Goal: Communication & Community: Answer question/provide support

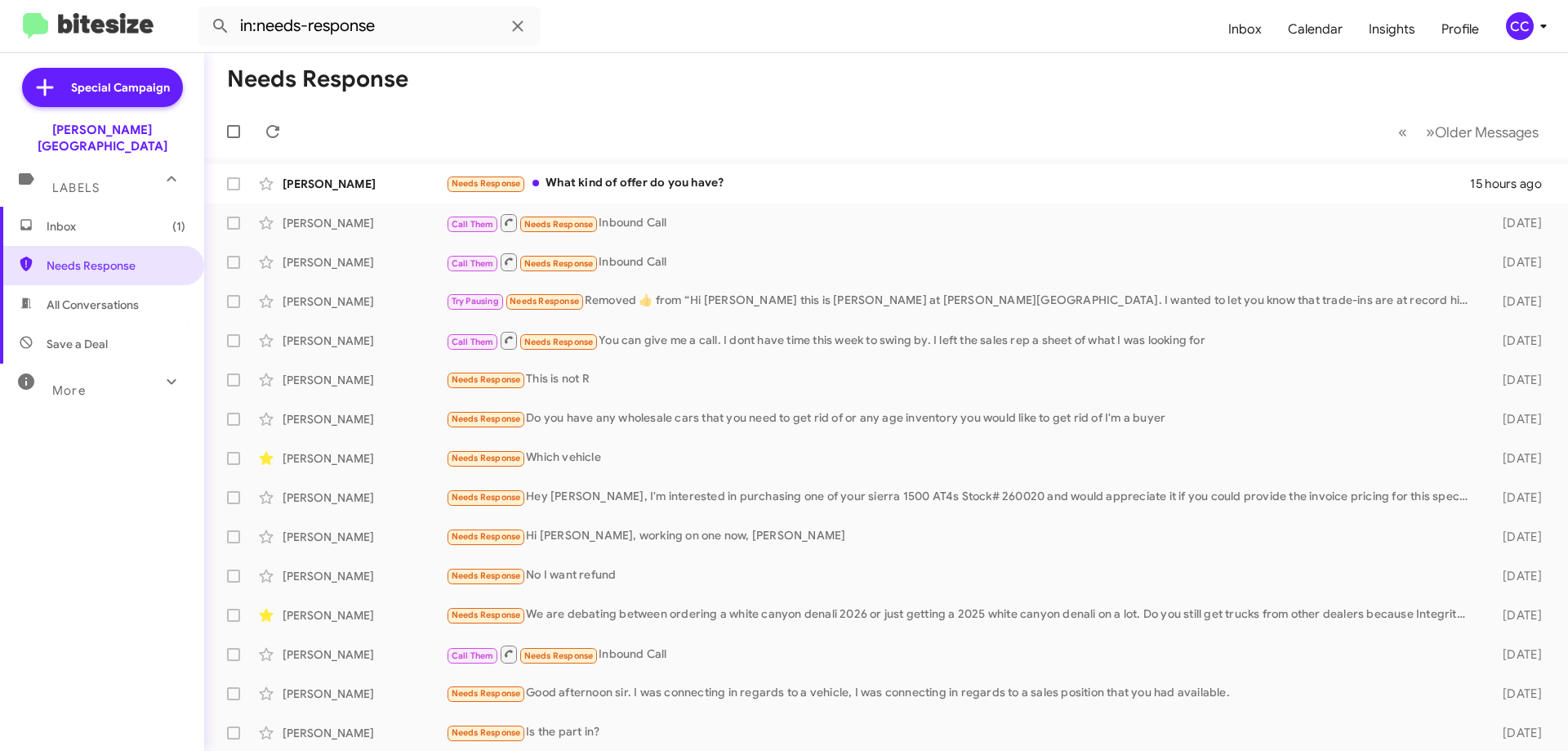
click at [51, 218] on span "Inbox (1)" at bounding box center [116, 226] width 139 height 16
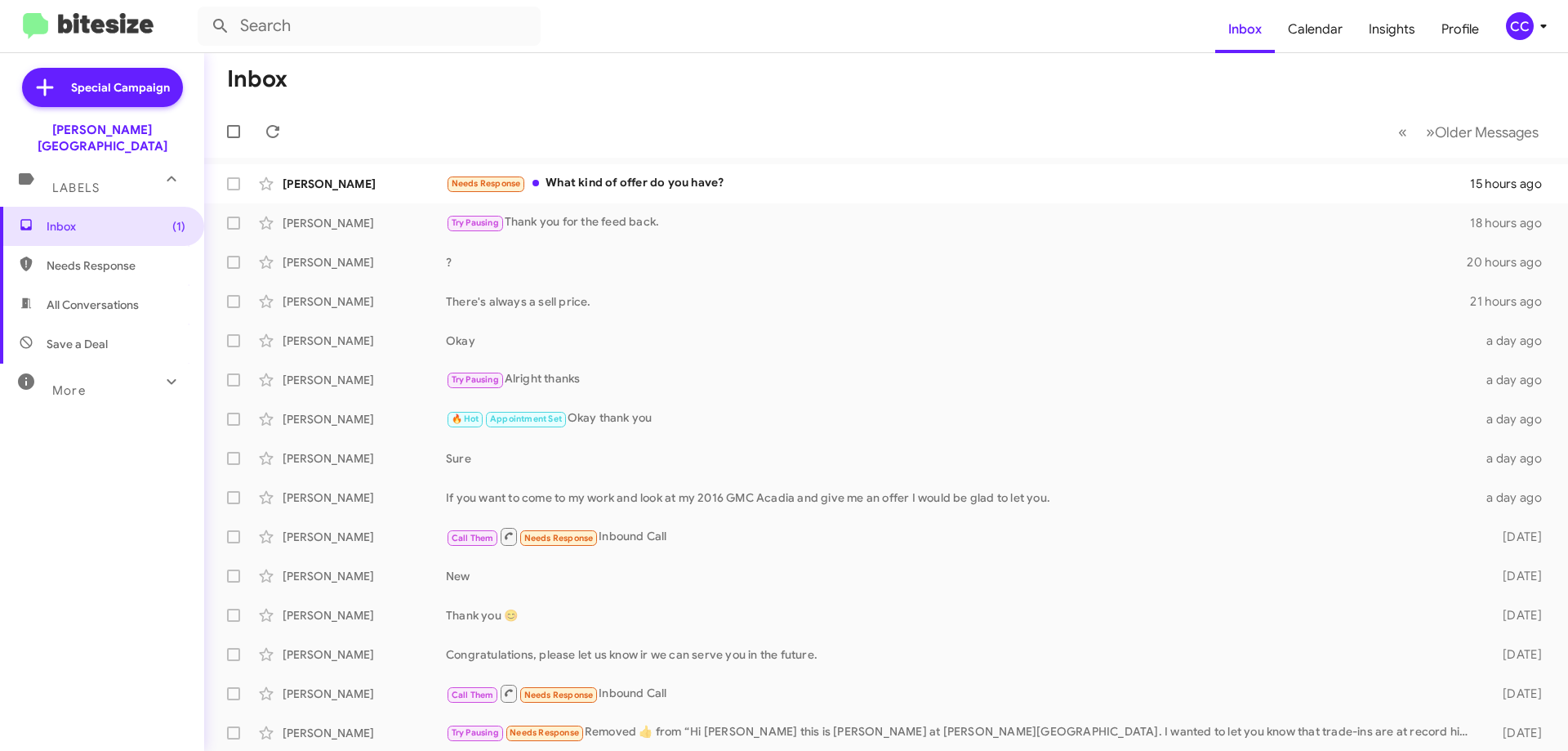
click at [91, 296] on span "All Conversations" at bounding box center [92, 305] width 92 height 16
type input "in:all-conversations"
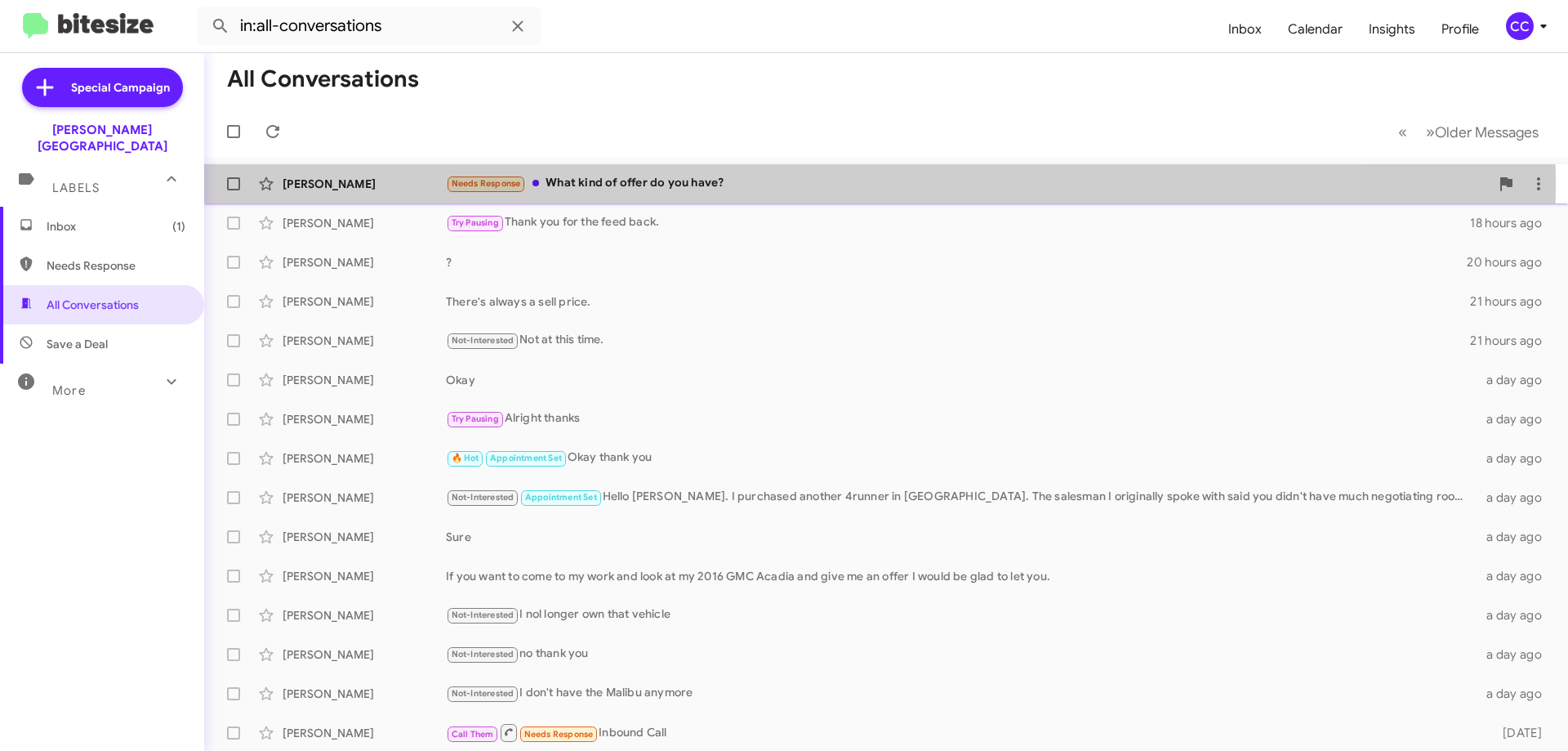
click at [320, 181] on div "Sacha Bargo" at bounding box center [364, 184] width 163 height 16
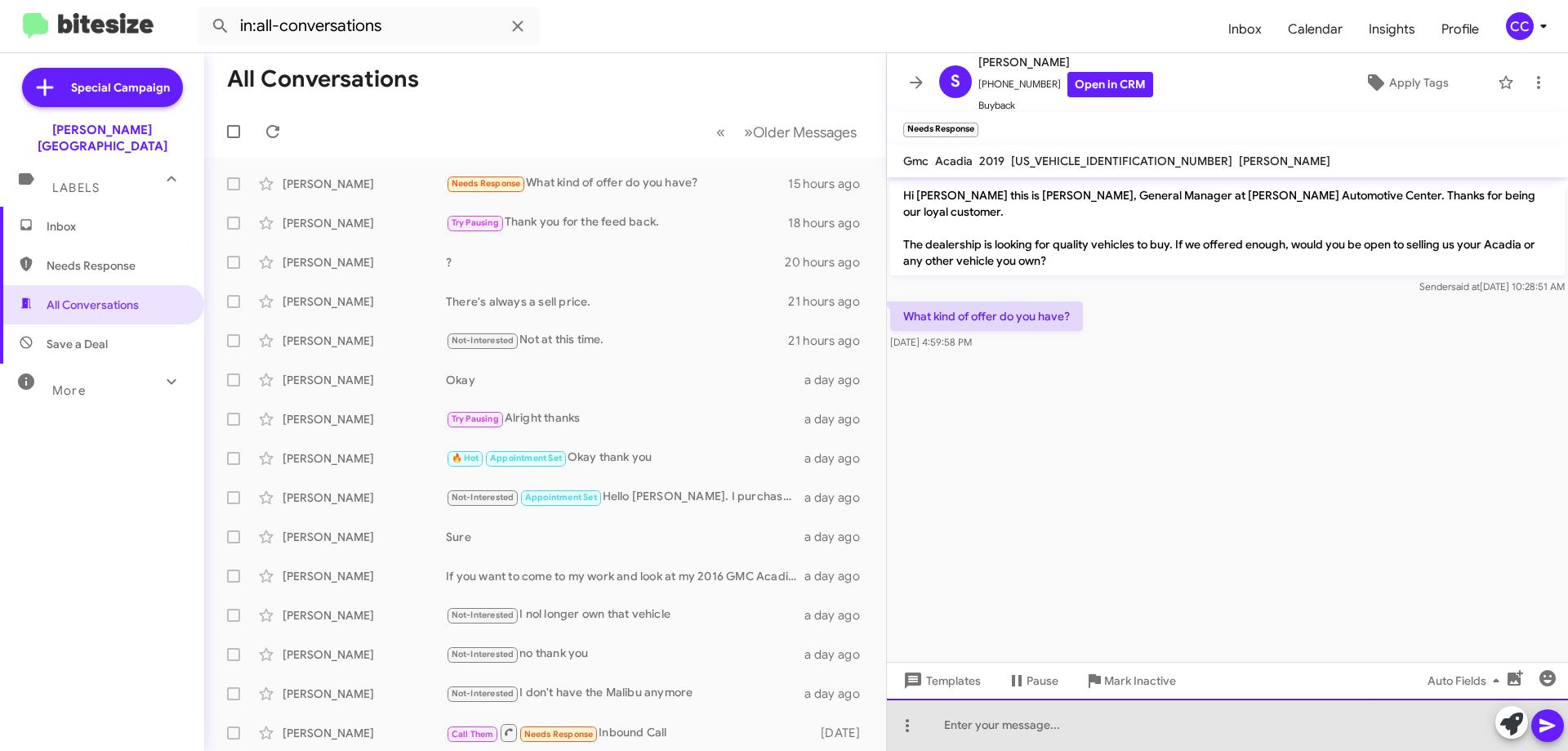
click at [951, 724] on div at bounding box center [1227, 724] width 681 height 53
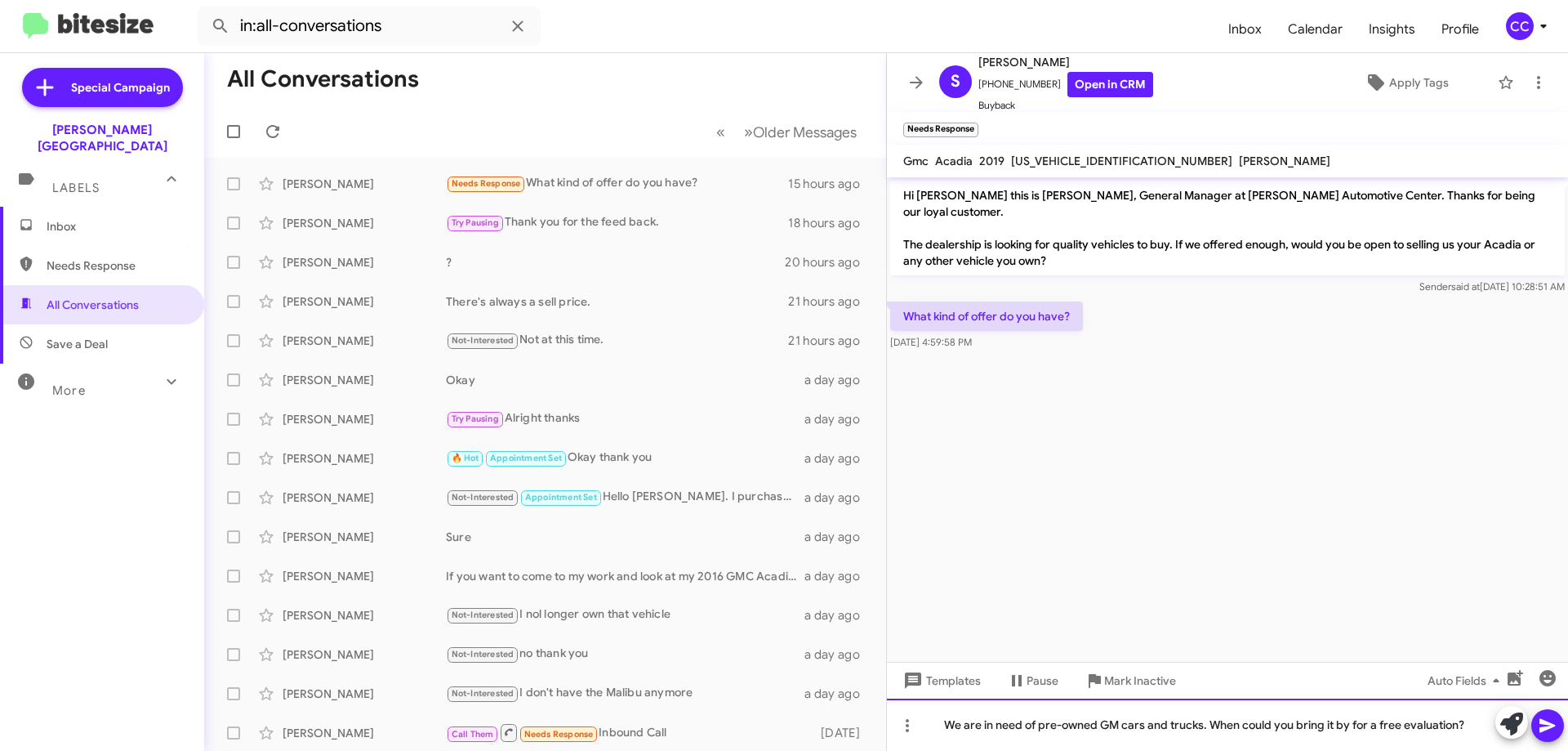
click at [1203, 727] on div "We are in need of pre-owned GM cars and trucks. When could you bring it by for …" at bounding box center [1227, 724] width 681 height 53
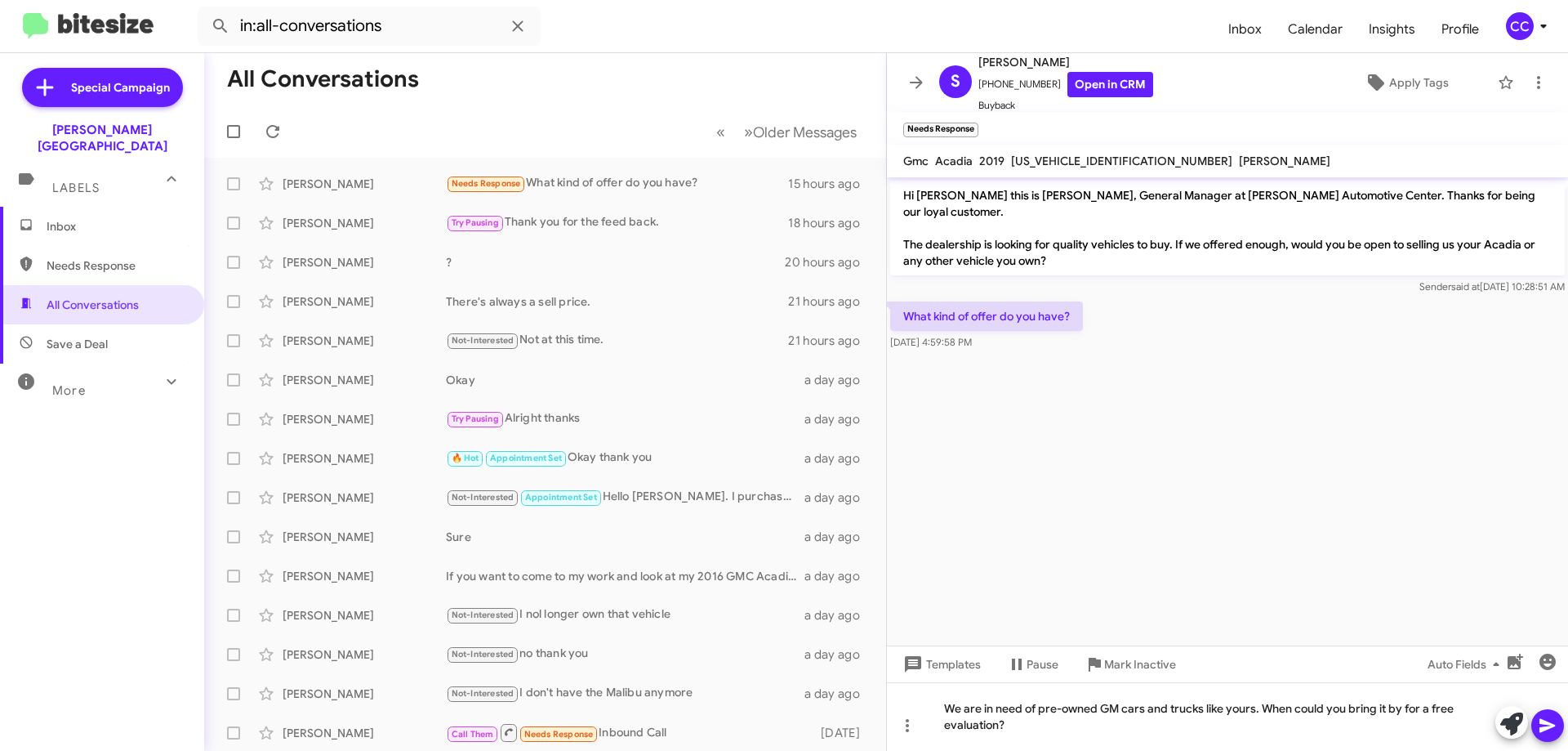
click at [1554, 732] on icon at bounding box center [1548, 725] width 20 height 20
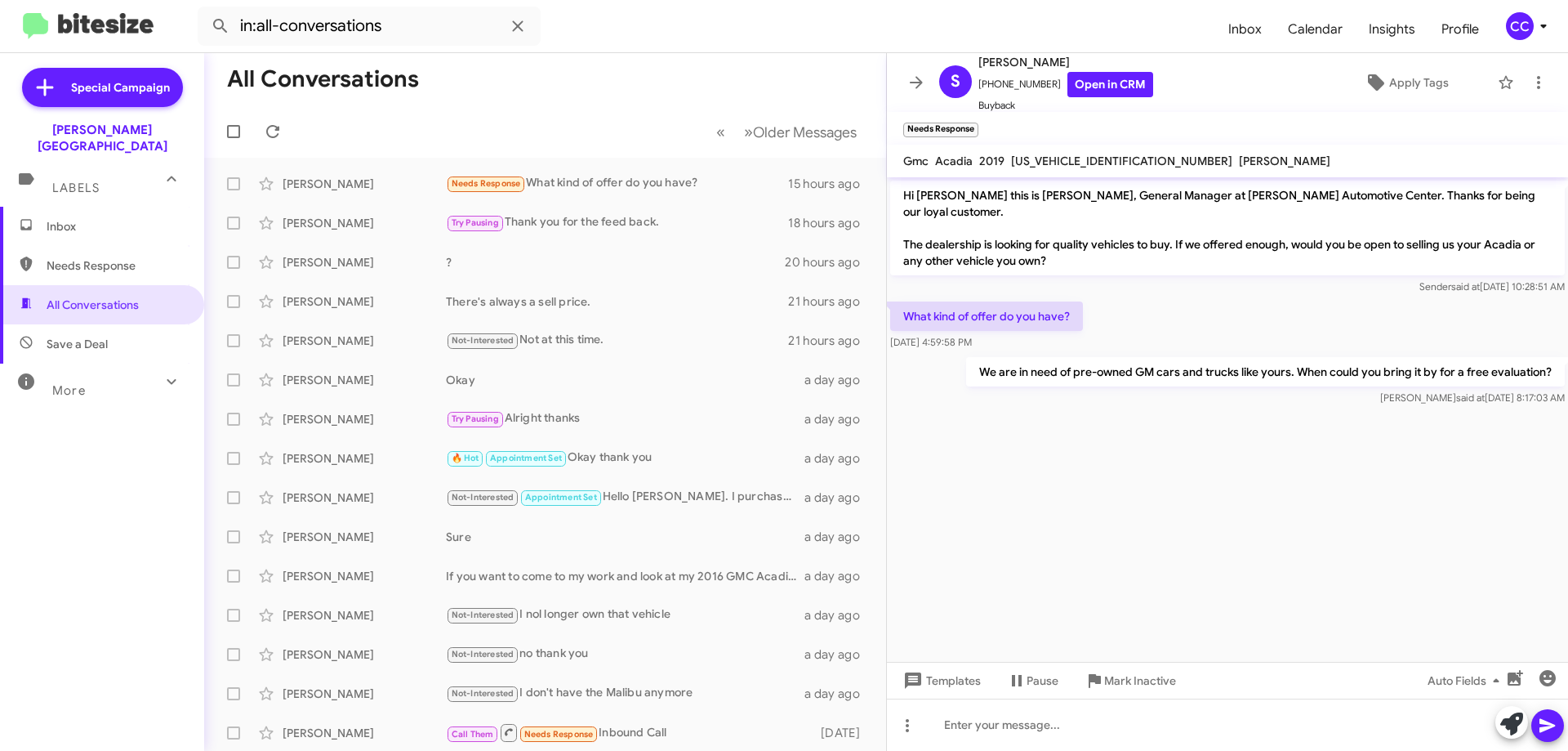
click at [110, 257] on span "Needs Response" at bounding box center [116, 265] width 139 height 16
type input "in:needs-response"
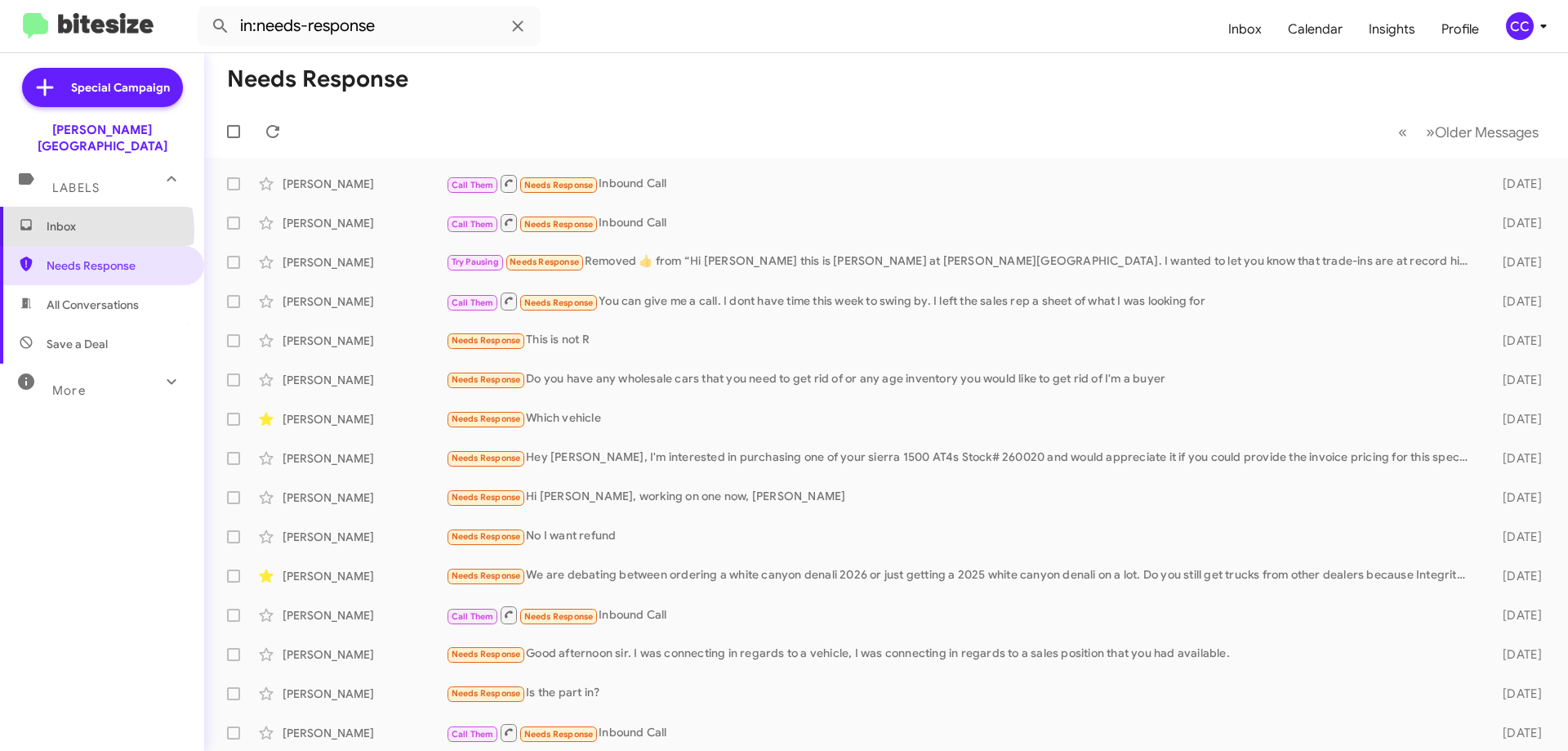
click at [77, 218] on span "Inbox" at bounding box center [116, 226] width 139 height 16
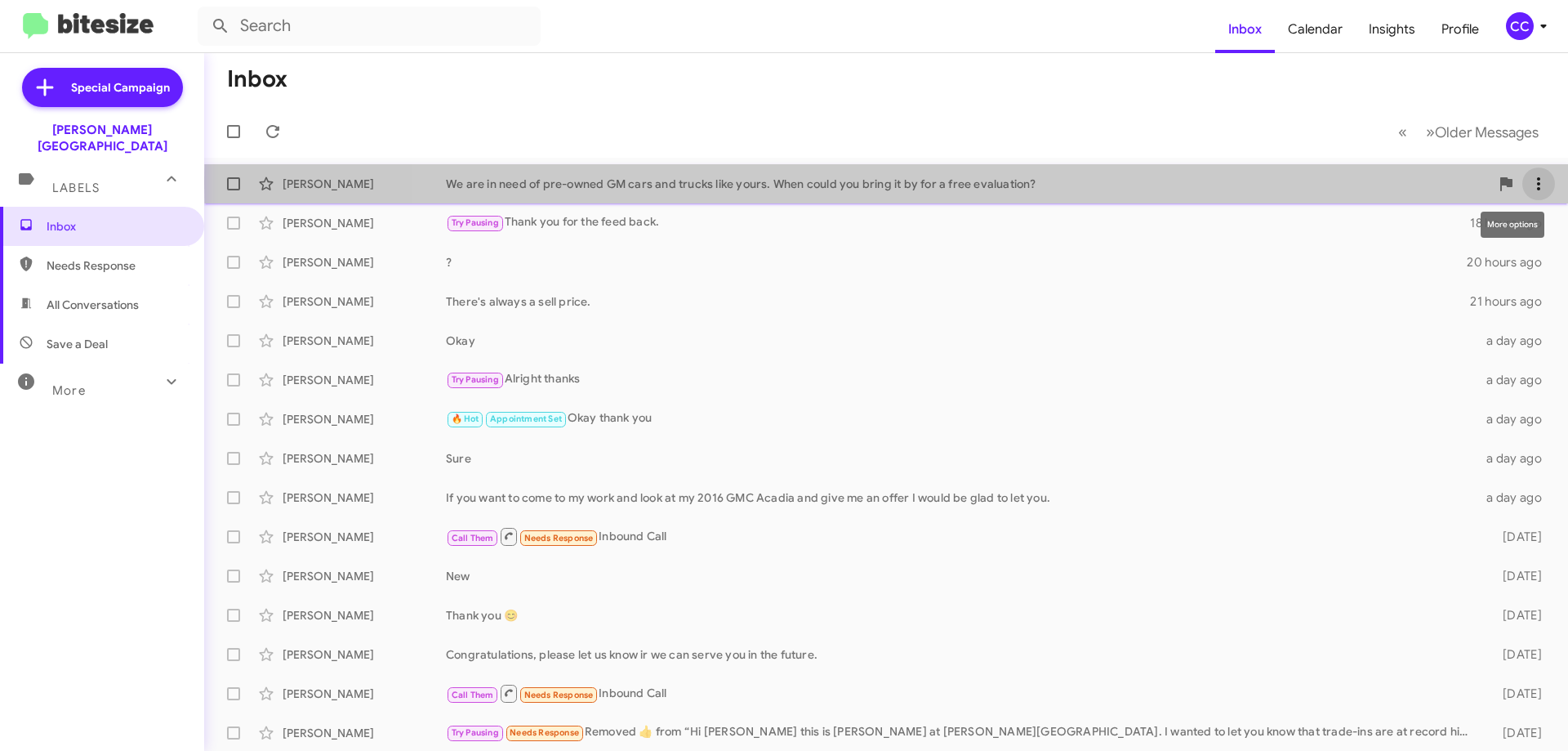
click at [1531, 183] on icon at bounding box center [1539, 184] width 20 height 20
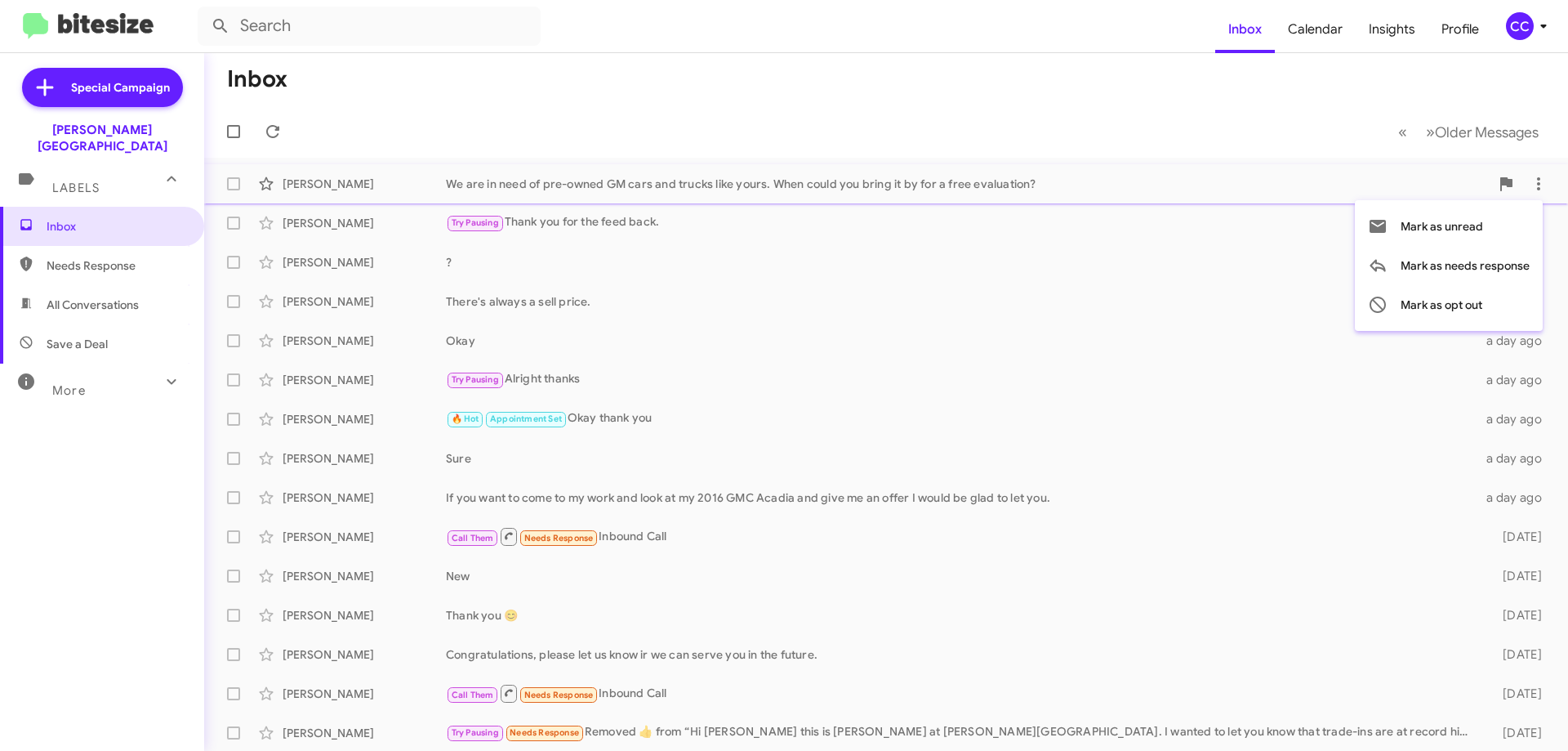
click at [1008, 638] on div at bounding box center [784, 375] width 1568 height 751
click at [96, 257] on span "Needs Response" at bounding box center [116, 265] width 139 height 16
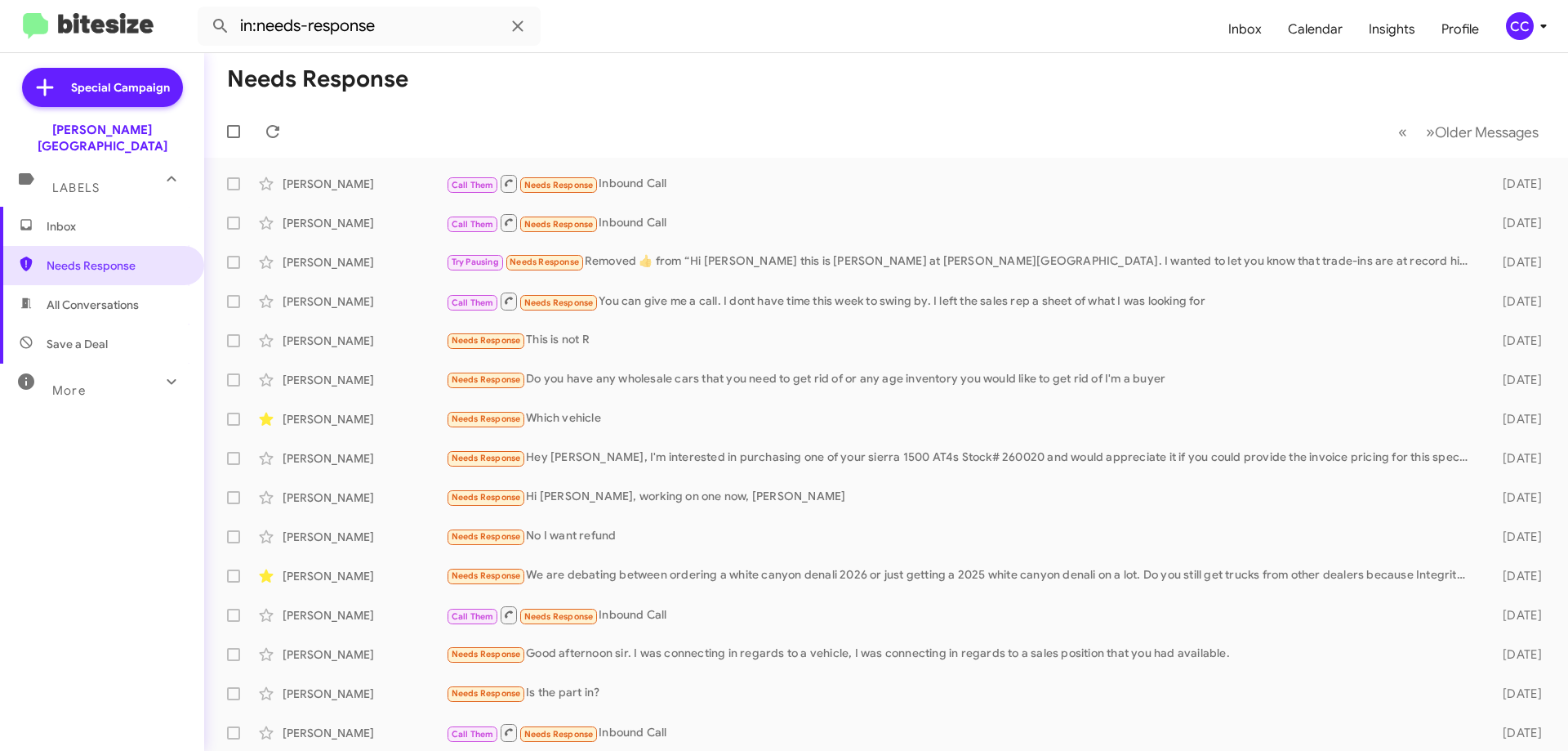
click at [41, 285] on span "All Conversations" at bounding box center [102, 305] width 204 height 39
type input "in:all-conversations"
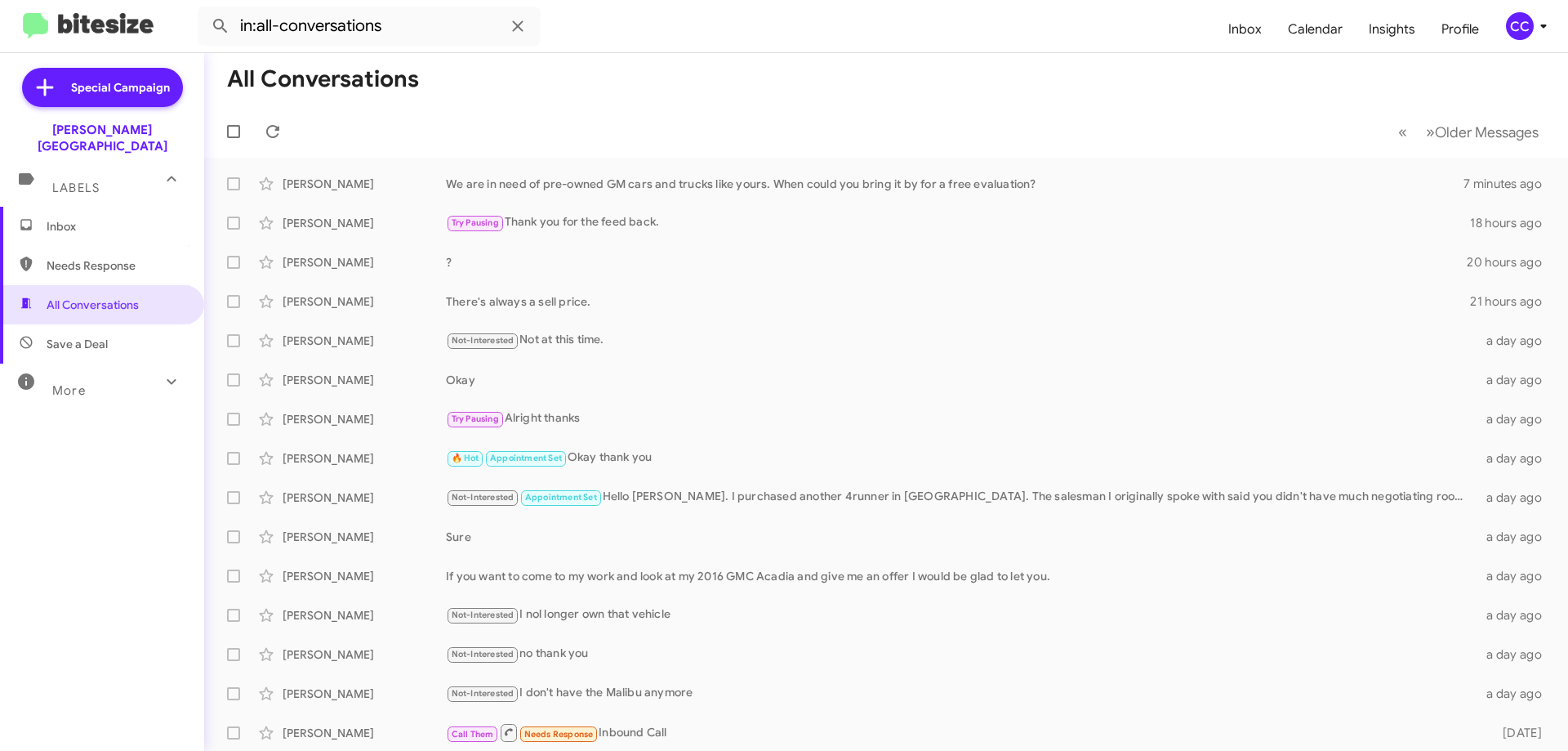
click at [62, 224] on span "Inbox" at bounding box center [102, 226] width 204 height 39
